Goal: Information Seeking & Learning: Learn about a topic

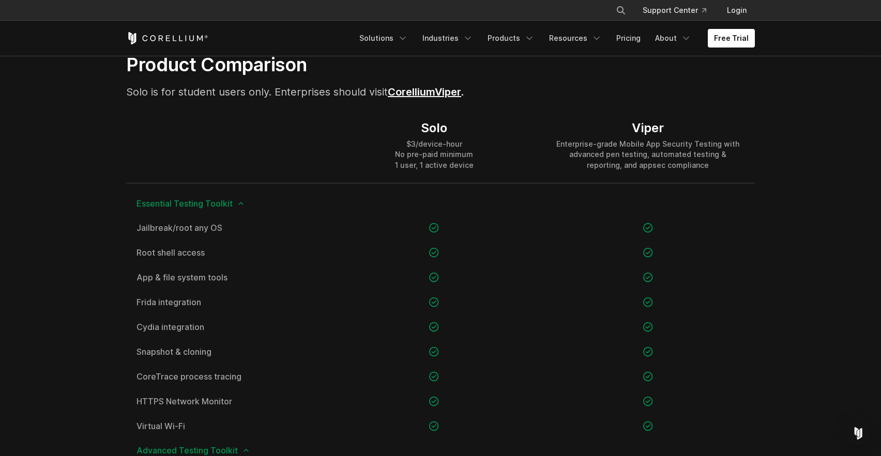
scroll to position [702, 0]
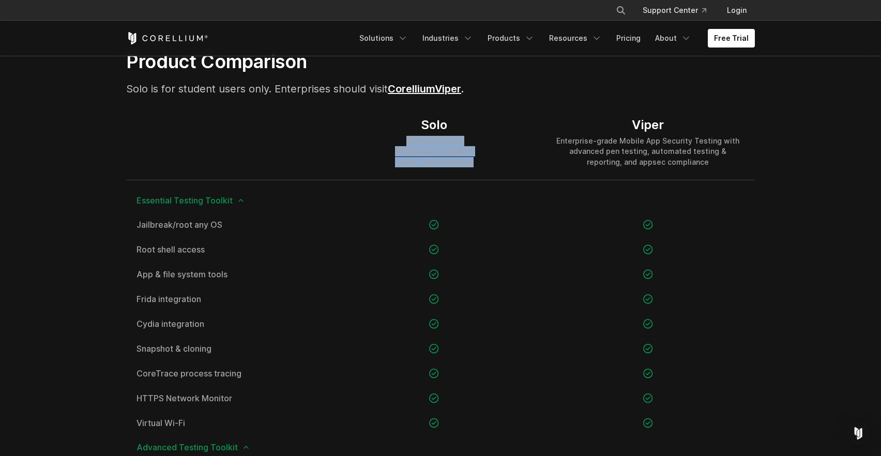
drag, startPoint x: 394, startPoint y: 136, endPoint x: 468, endPoint y: 167, distance: 80.2
click at [468, 167] on div "Solo $3/device-hour No pre-paid minimum 1 user, 1 active device" at bounding box center [433, 142] width 213 height 74
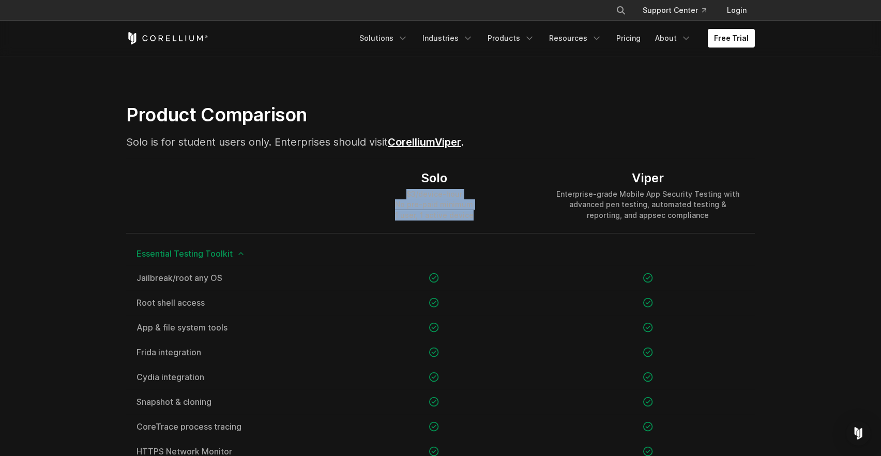
scroll to position [617, 0]
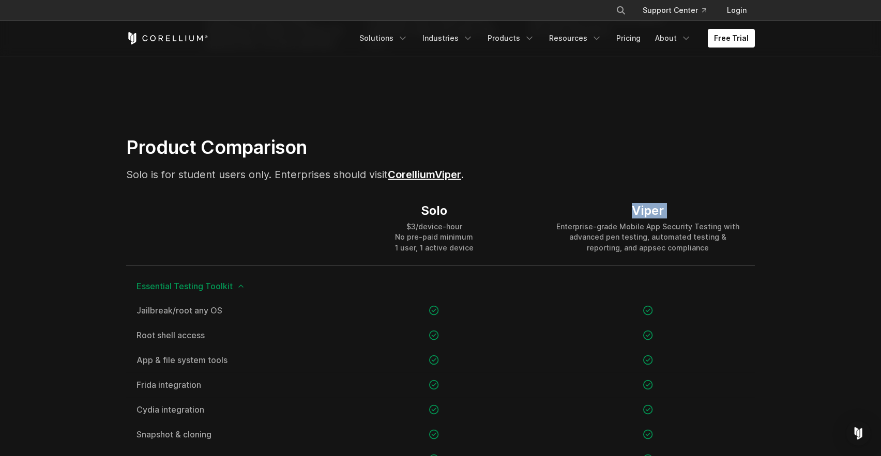
drag, startPoint x: 620, startPoint y: 205, endPoint x: 703, endPoint y: 220, distance: 84.6
click at [703, 220] on div "Viper Enterprise-grade Mobile App Security Testing with advanced pen testing, a…" at bounding box center [647, 228] width 213 height 74
click at [703, 220] on div "Viper Enterprise-grade Mobile App Security Testing with advanced pen testing, a…" at bounding box center [648, 228] width 193 height 50
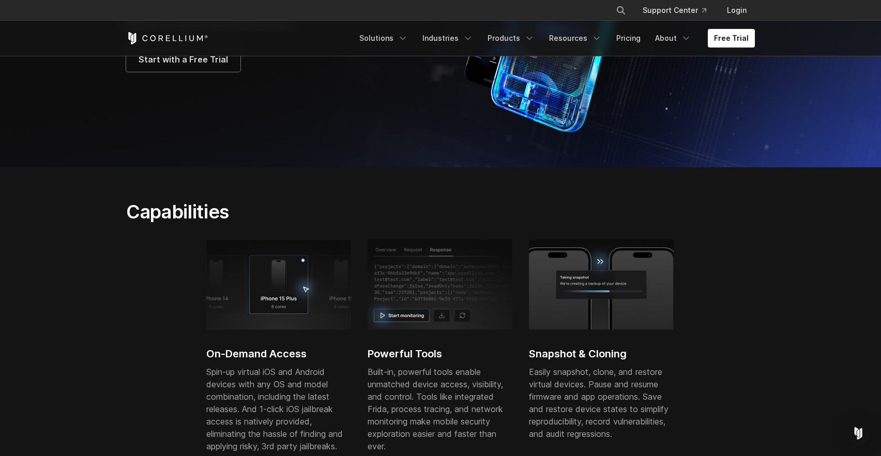
scroll to position [120, 0]
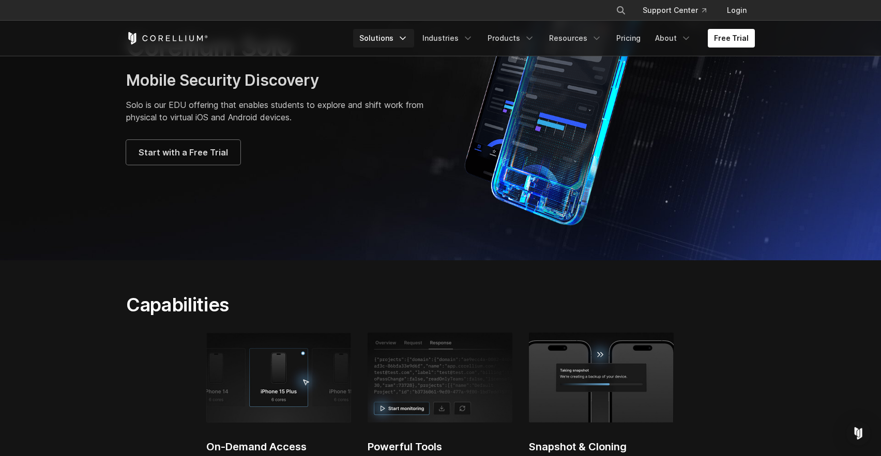
click at [392, 33] on link "Solutions" at bounding box center [383, 38] width 61 height 19
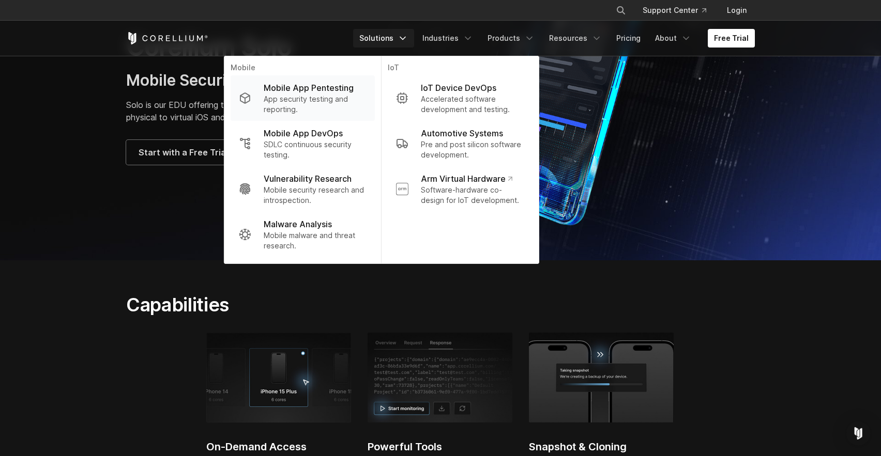
click at [310, 90] on p "Mobile App Pentesting" at bounding box center [309, 88] width 90 height 12
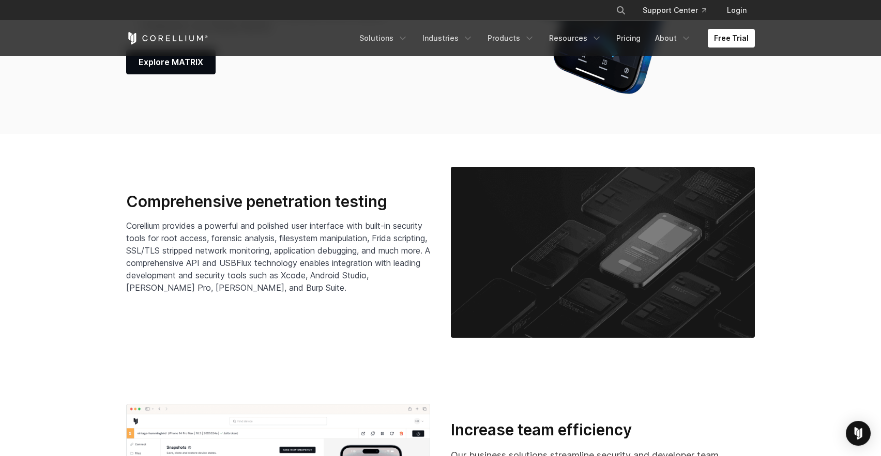
scroll to position [1571, 0]
click at [377, 155] on section "Comprehensive penetration testing Corellium provides a powerful and polished us…" at bounding box center [440, 251] width 881 height 237
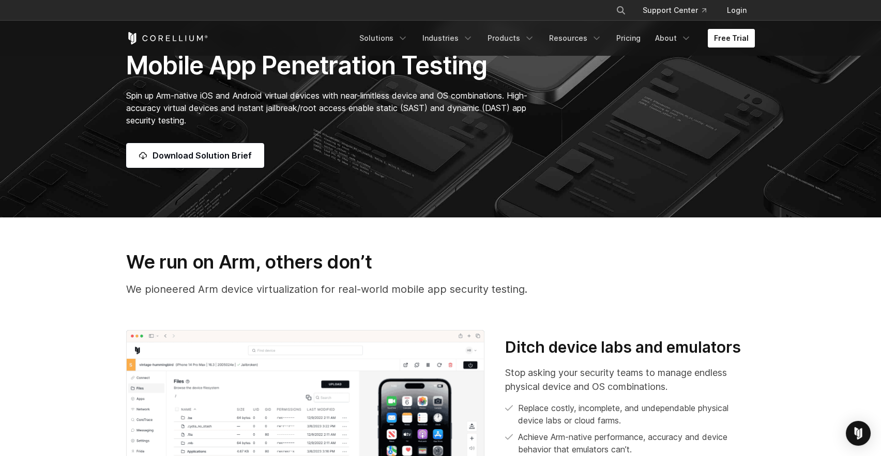
scroll to position [190, 0]
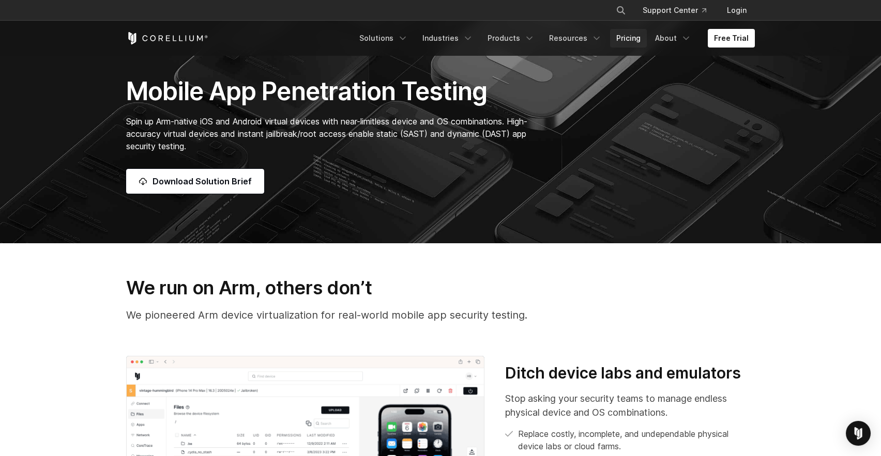
click at [621, 40] on link "Pricing" at bounding box center [628, 38] width 37 height 19
